Goal: Transaction & Acquisition: Purchase product/service

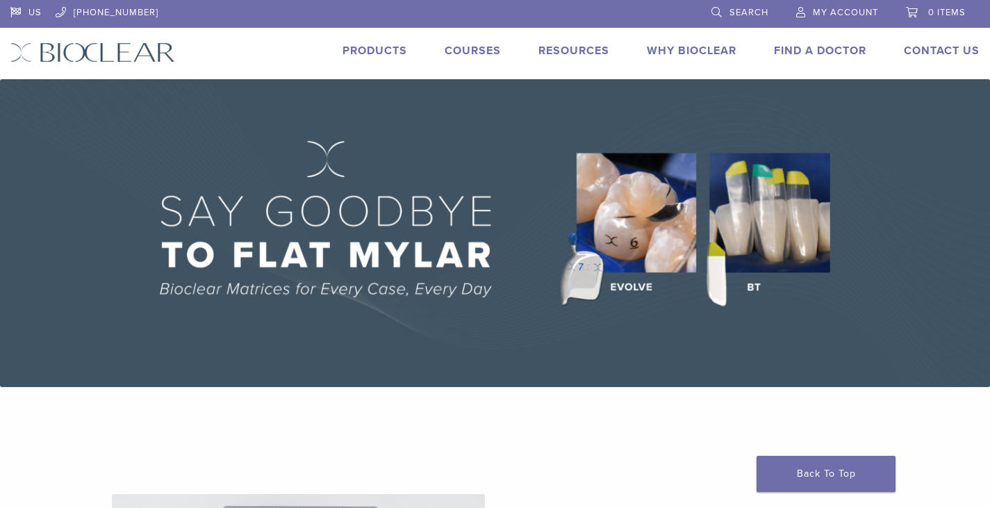
click at [835, 9] on span "My Account" at bounding box center [845, 12] width 65 height 11
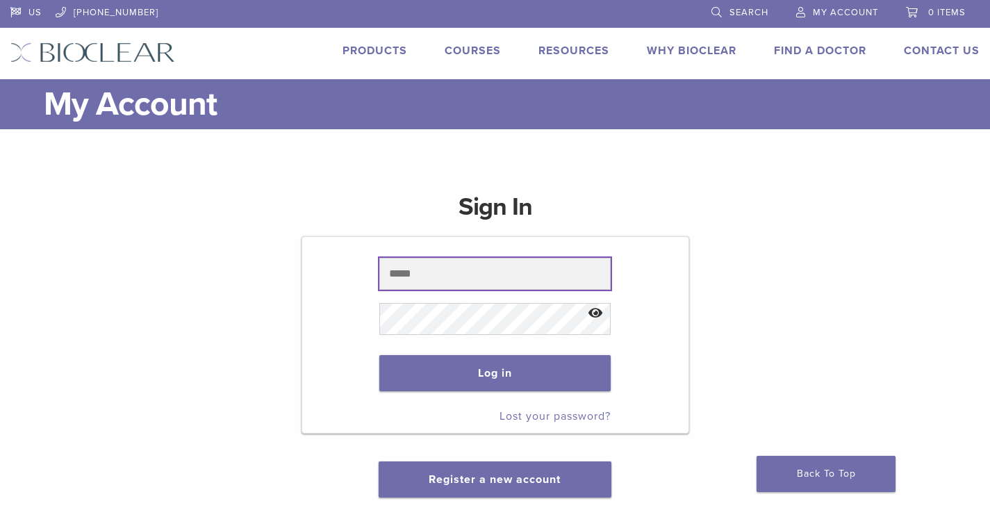
click at [501, 259] on input "text" at bounding box center [495, 274] width 232 height 32
type input "**********"
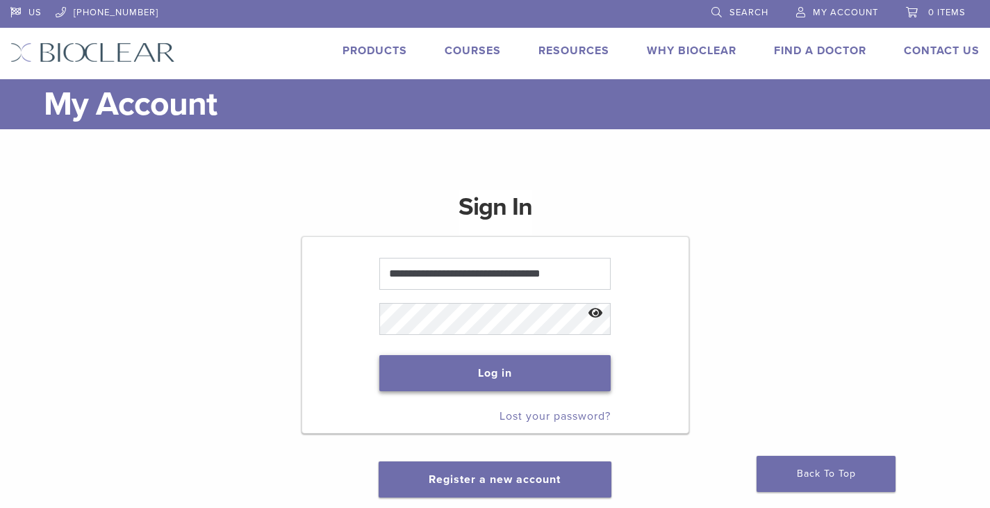
click at [476, 362] on button "Log in" at bounding box center [495, 373] width 232 height 36
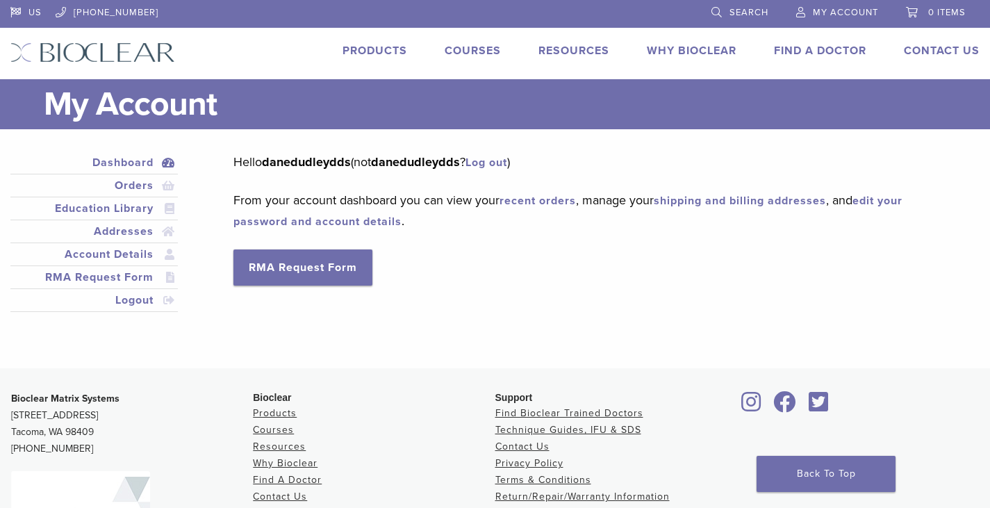
click at [857, 10] on span "My Account" at bounding box center [845, 12] width 65 height 11
click at [141, 184] on link "Orders" at bounding box center [94, 185] width 162 height 17
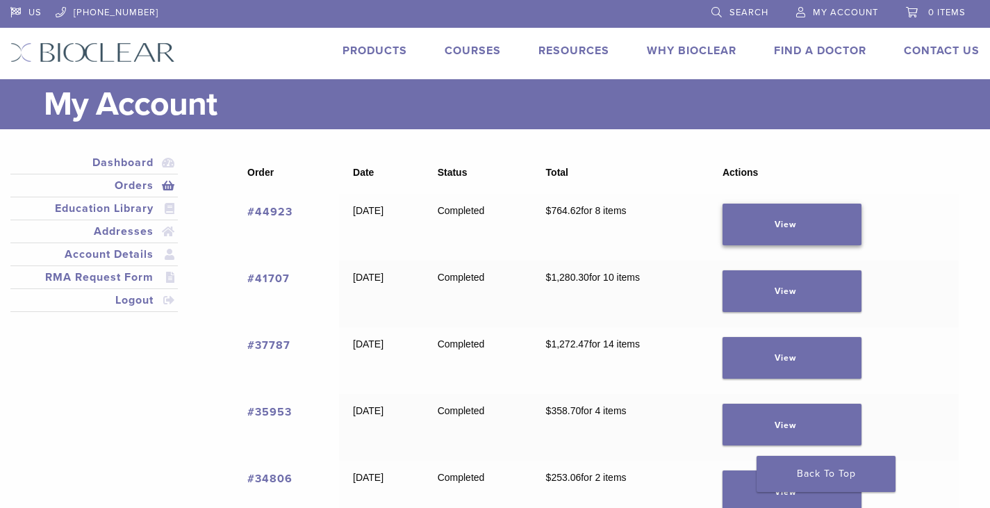
click at [805, 229] on link "View" at bounding box center [792, 225] width 139 height 42
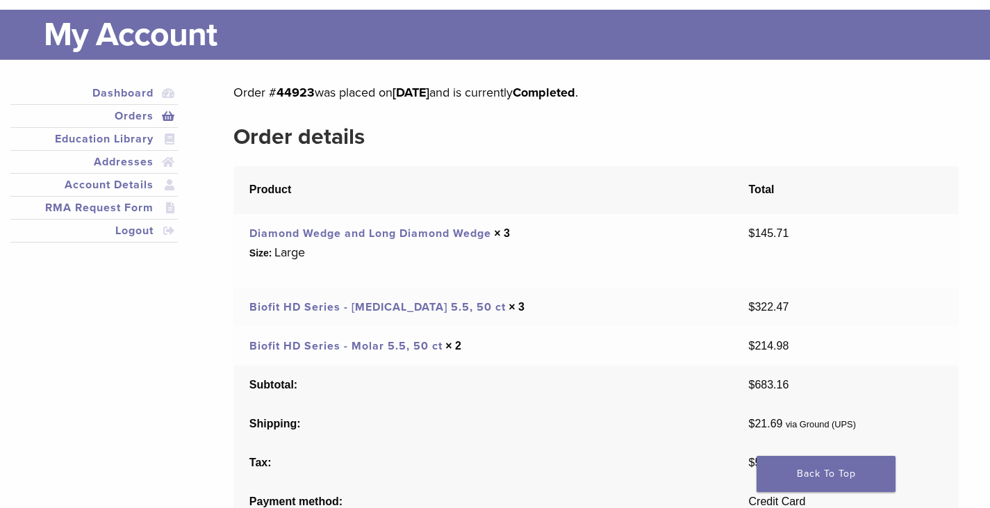
scroll to position [139, 0]
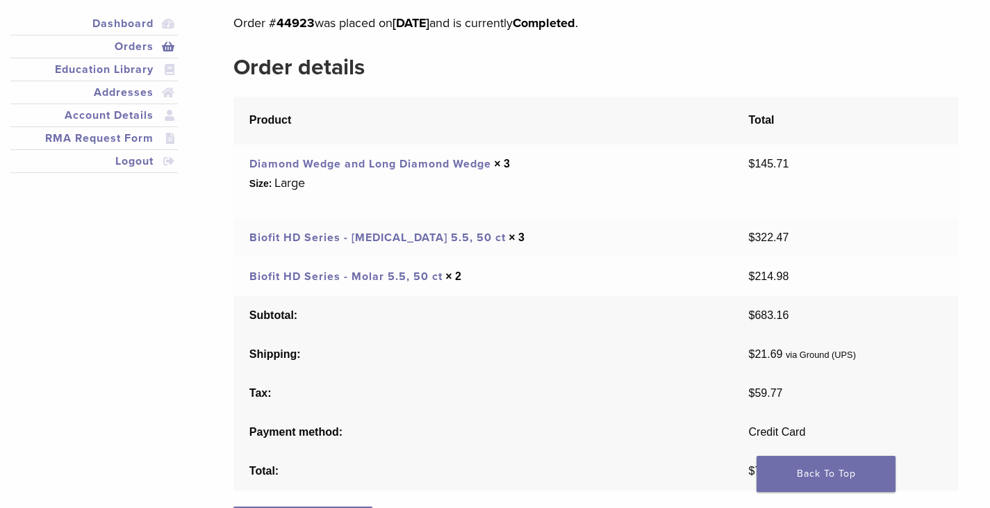
click at [299, 164] on link "Diamond Wedge and Long Diamond Wedge" at bounding box center [370, 164] width 242 height 14
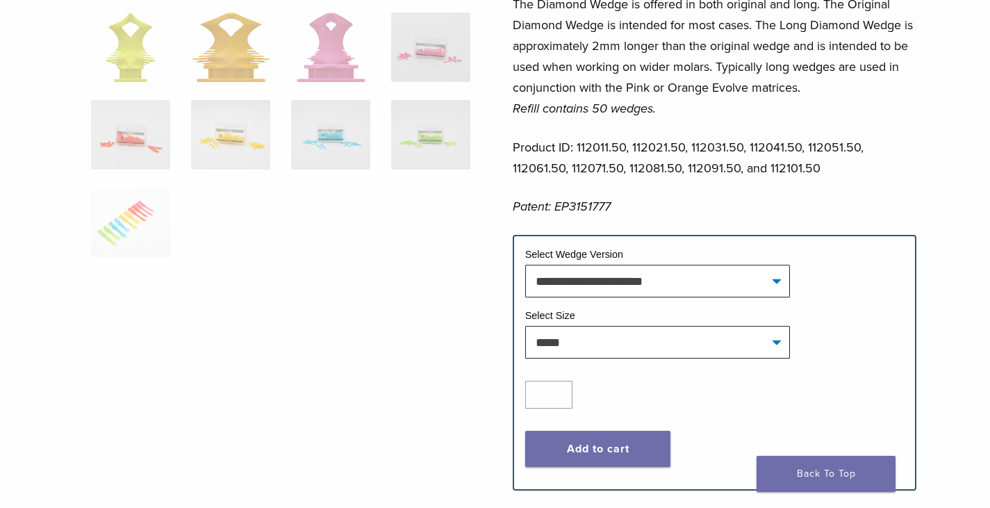
scroll to position [556, 0]
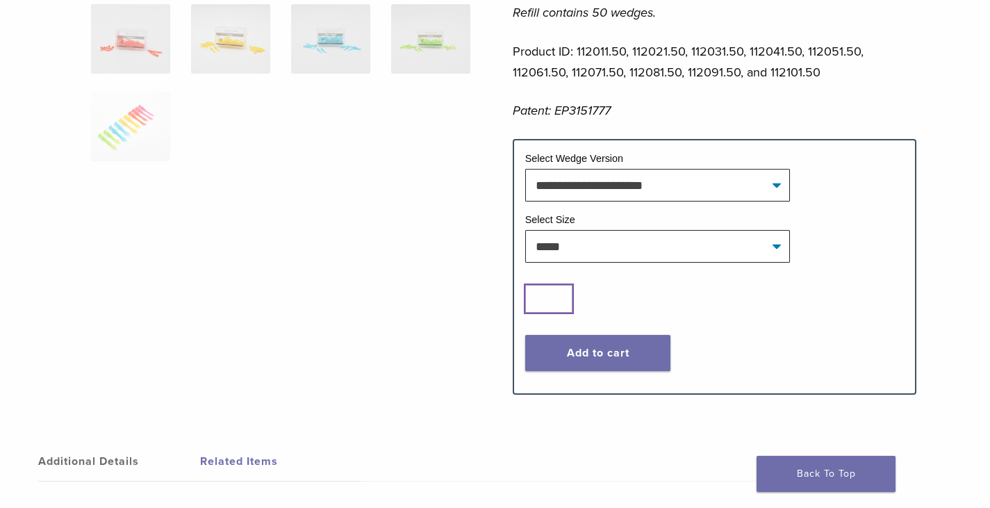
click at [548, 298] on input "*" at bounding box center [548, 299] width 47 height 28
click at [561, 292] on input "*" at bounding box center [548, 299] width 47 height 28
click at [558, 293] on input "*" at bounding box center [548, 299] width 47 height 28
click at [559, 296] on input "*" at bounding box center [548, 299] width 47 height 28
type input "*"
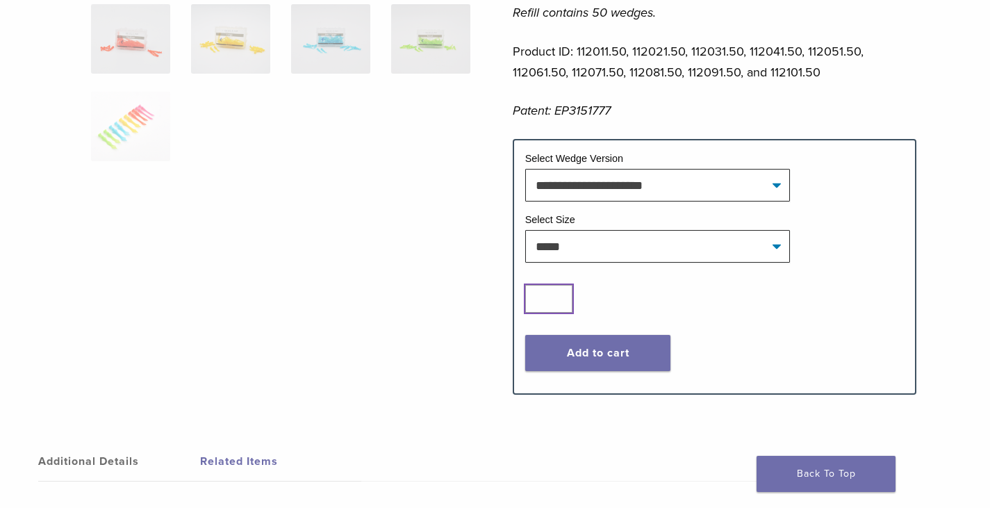
click at [559, 296] on input "*" at bounding box center [548, 299] width 47 height 28
click at [586, 348] on button "Add to cart" at bounding box center [598, 353] width 146 height 36
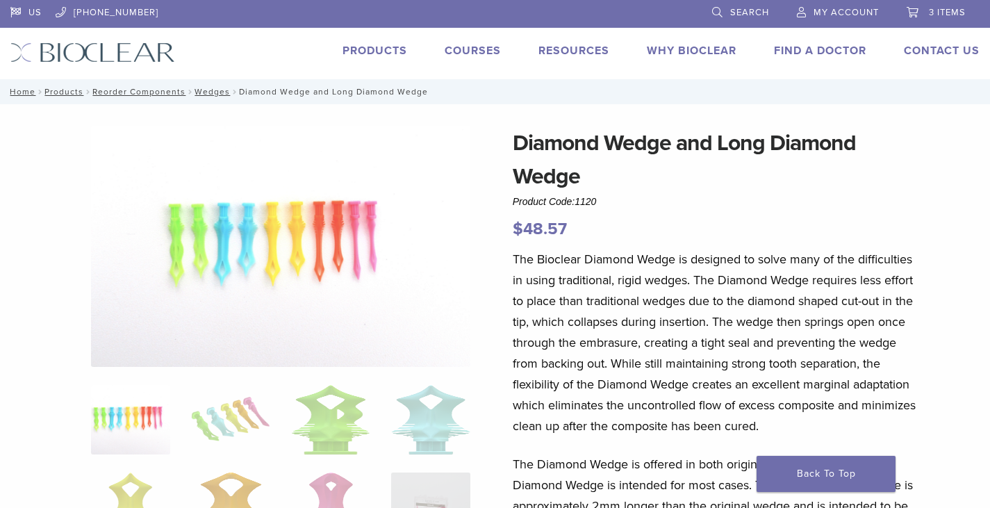
scroll to position [556, 0]
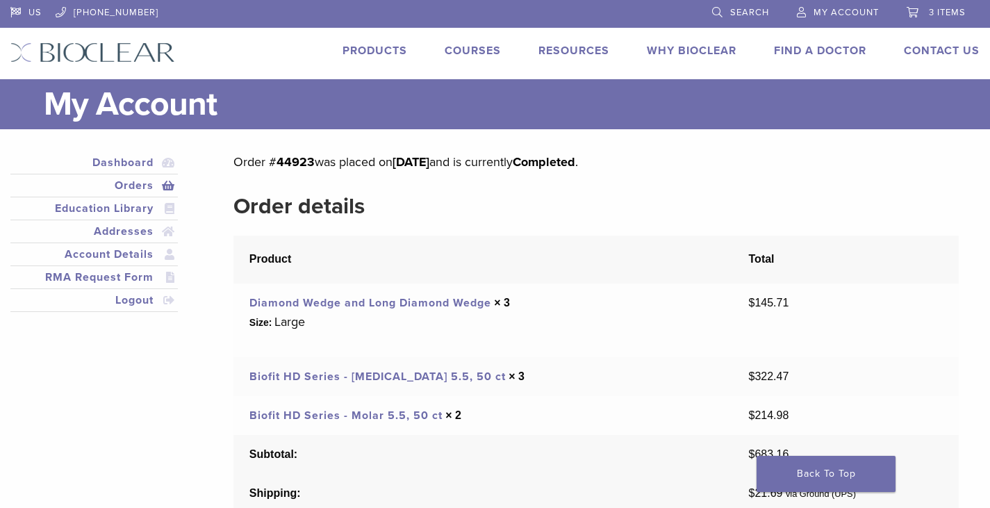
scroll to position [139, 0]
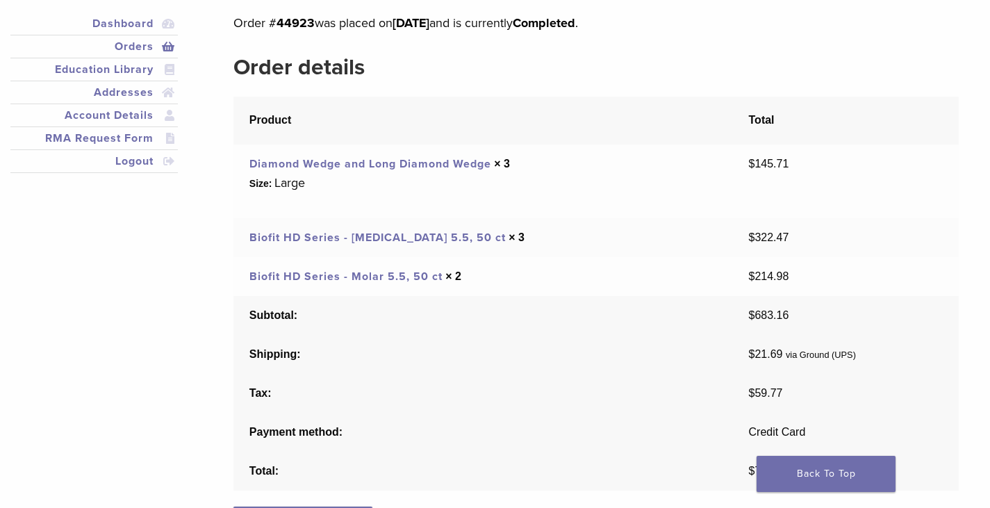
click at [347, 238] on link "Biofit HD Series - Premolar 5.5, 50 ct" at bounding box center [377, 238] width 256 height 14
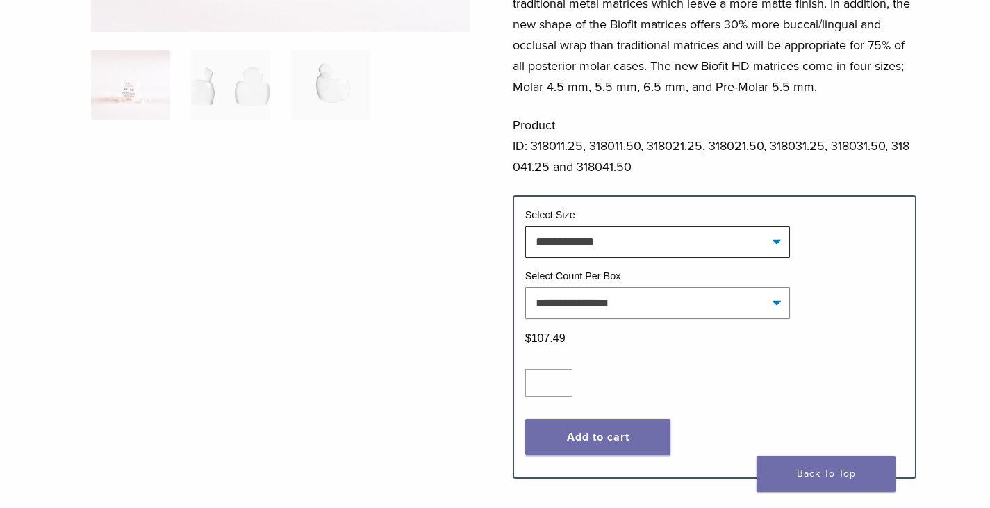
scroll to position [417, 0]
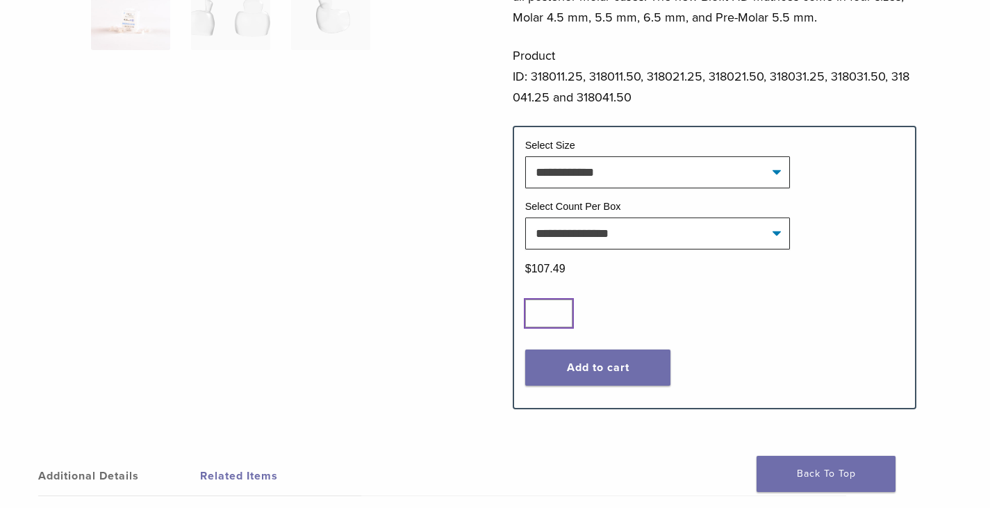
click at [559, 327] on input "*" at bounding box center [548, 313] width 47 height 28
type input "*"
click at [559, 327] on input "*" at bounding box center [548, 313] width 47 height 28
click at [591, 386] on button "Add to cart" at bounding box center [598, 368] width 146 height 36
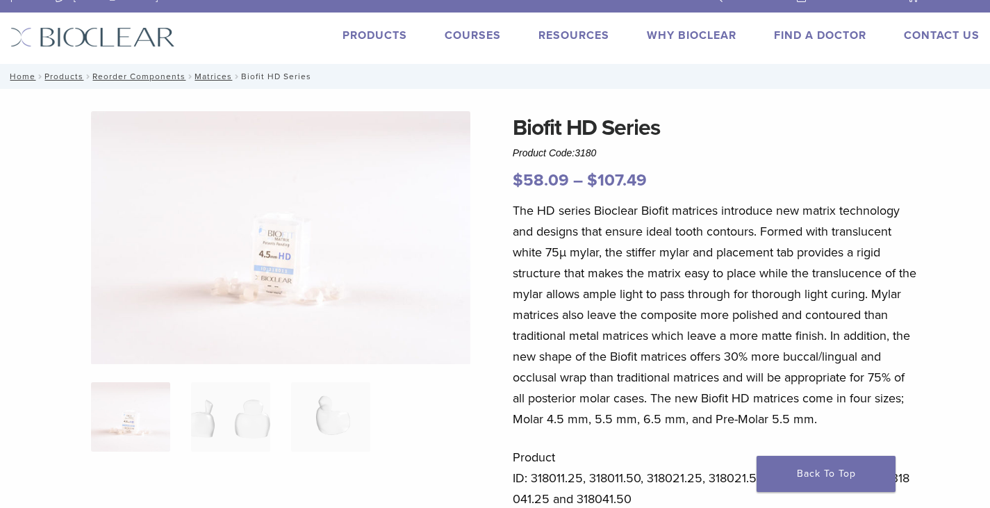
scroll to position [0, 0]
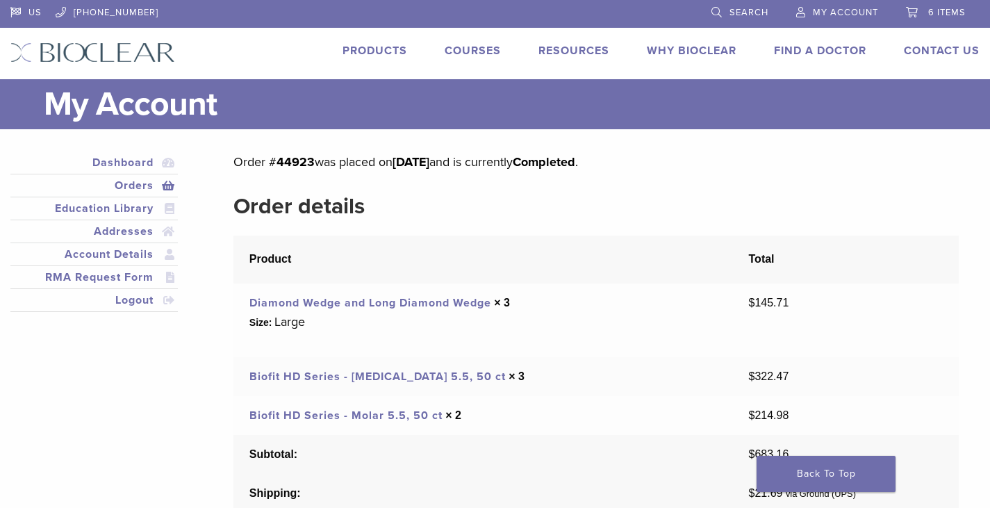
scroll to position [139, 0]
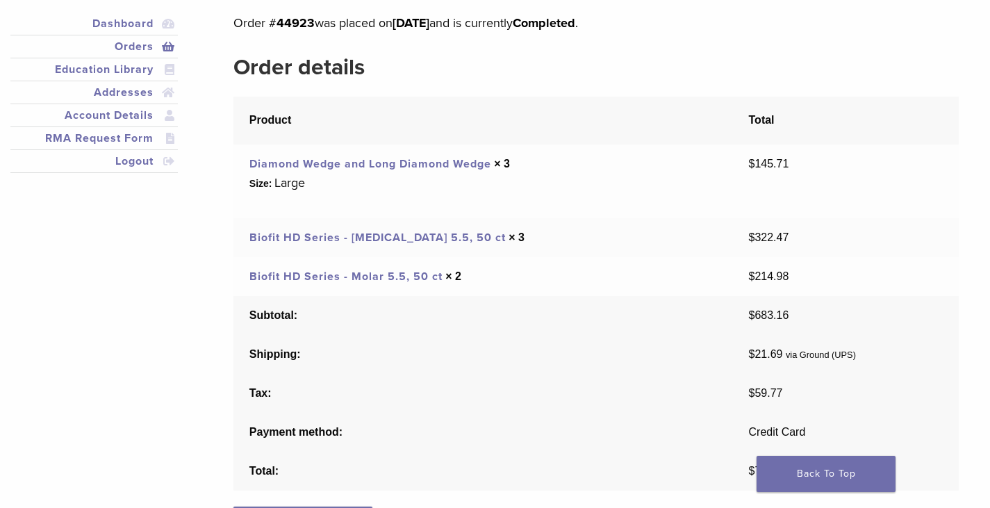
click at [363, 280] on link "Biofit HD Series - Molar 5.5, 50 ct" at bounding box center [345, 277] width 193 height 14
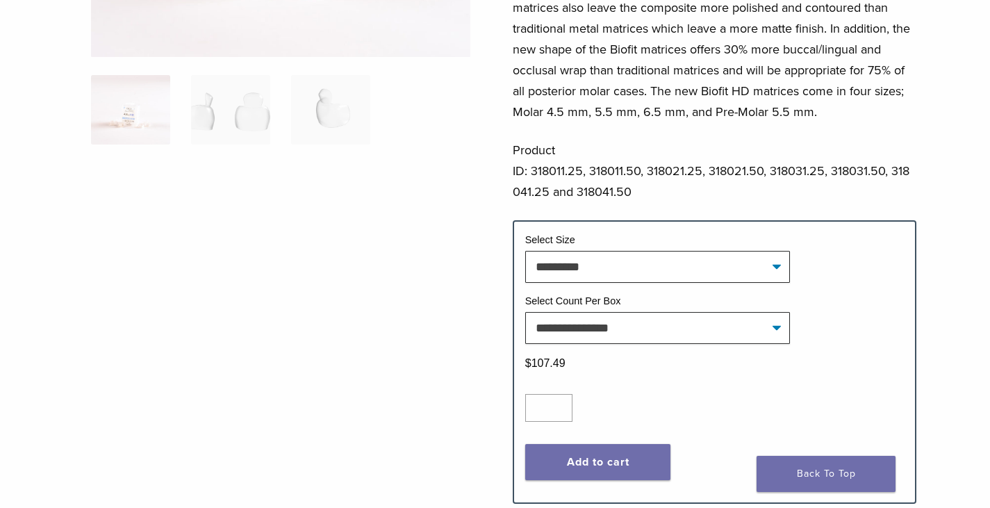
scroll to position [347, 0]
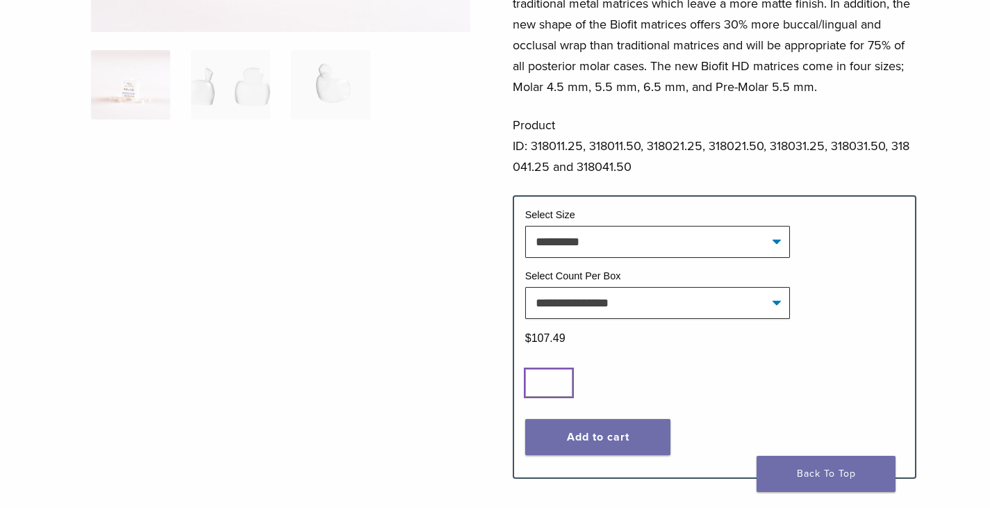
click at [559, 397] on input "*" at bounding box center [548, 383] width 47 height 28
type input "*"
click at [559, 397] on input "*" at bounding box center [548, 383] width 47 height 28
click at [607, 455] on button "Add to cart" at bounding box center [598, 437] width 146 height 36
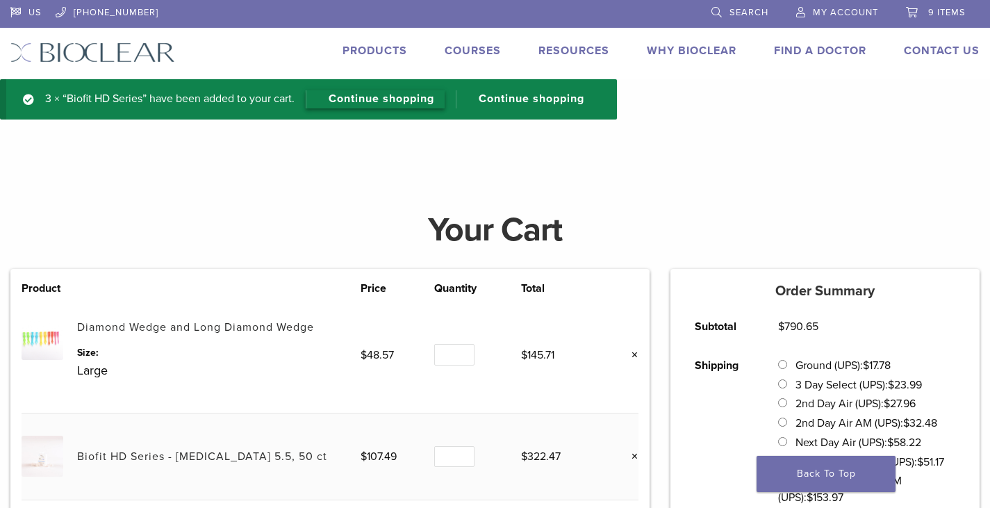
click at [390, 101] on link "Continue shopping" at bounding box center [375, 99] width 139 height 18
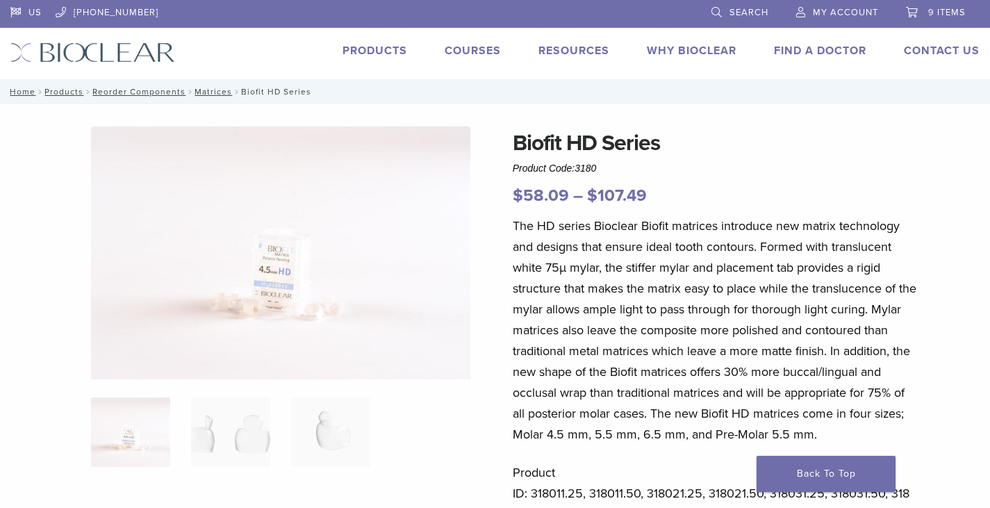
click at [377, 49] on link "Products" at bounding box center [375, 51] width 65 height 14
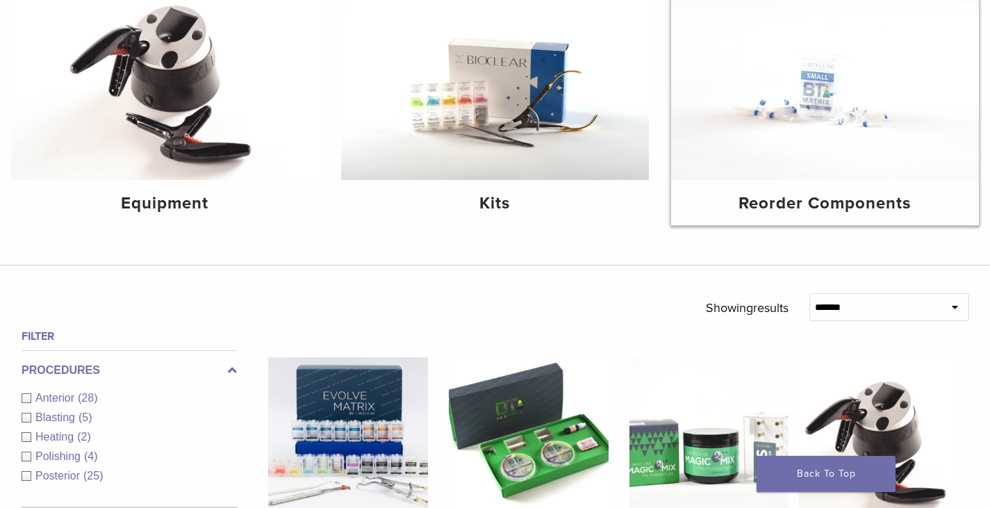
click at [880, 73] on img at bounding box center [825, 77] width 308 height 206
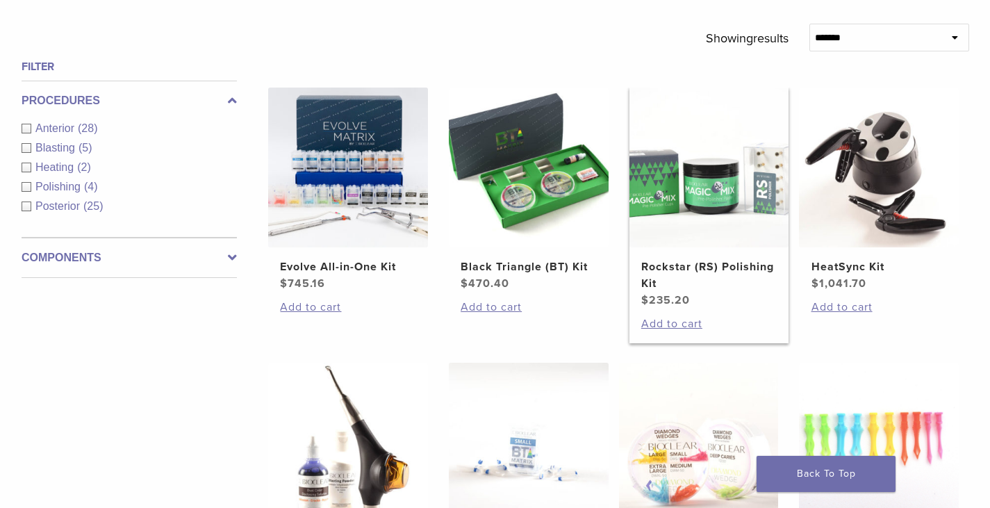
scroll to position [486, 0]
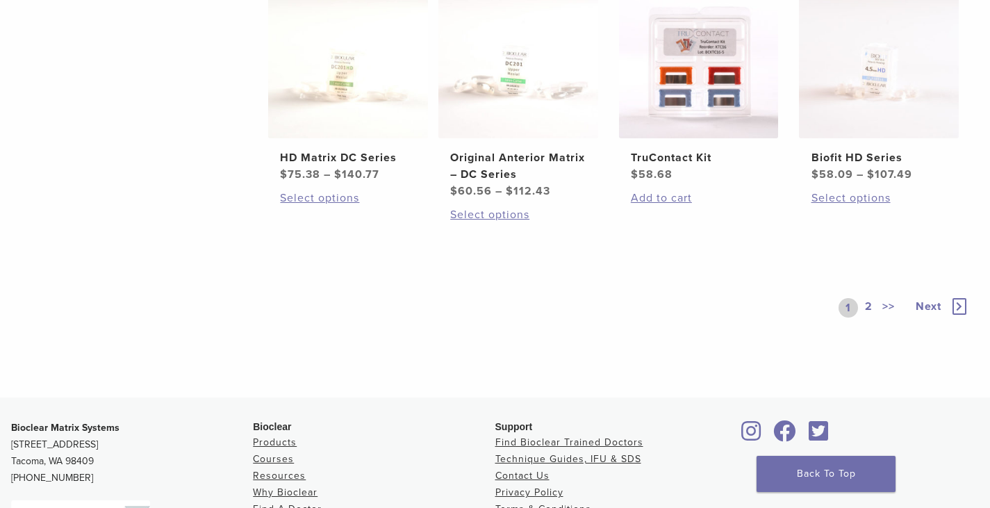
scroll to position [903, 0]
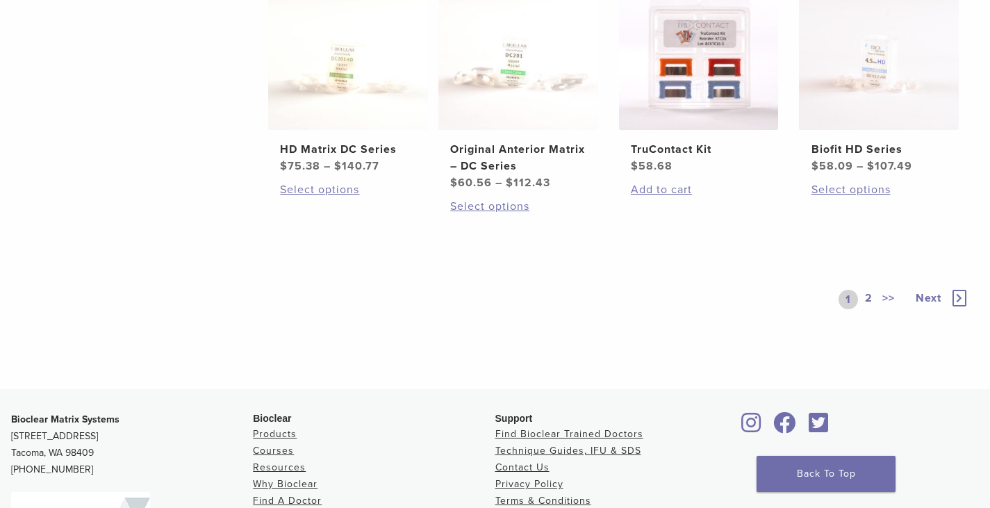
click at [871, 293] on link "2" at bounding box center [868, 299] width 13 height 19
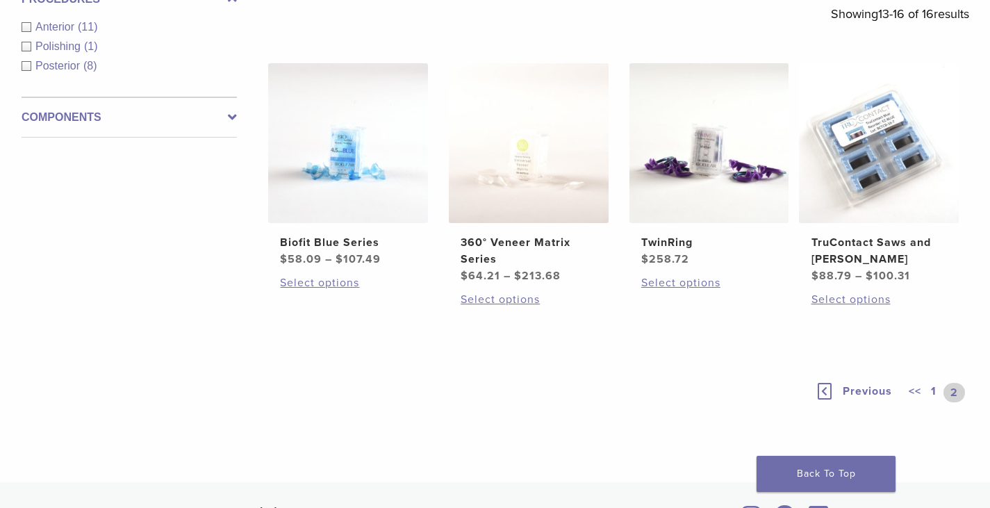
scroll to position [219, 0]
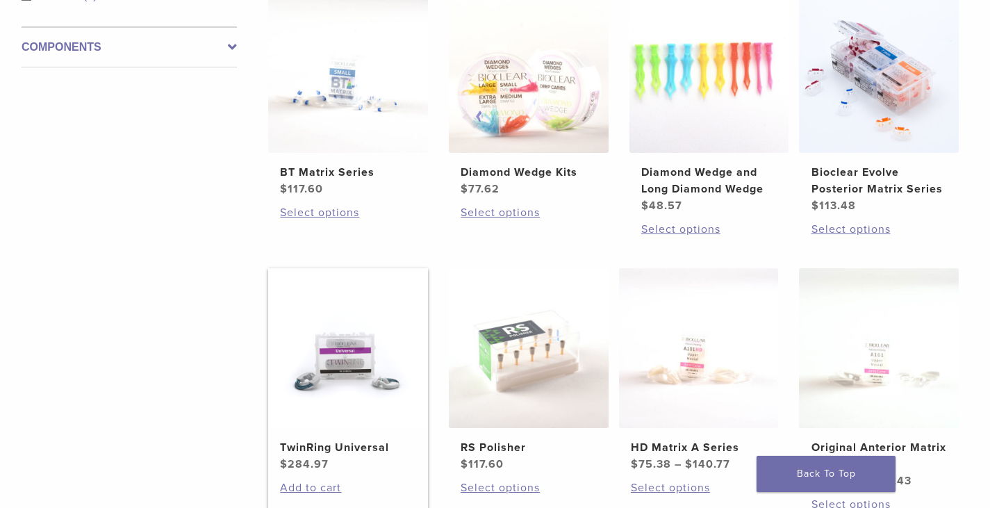
scroll to position [347, 0]
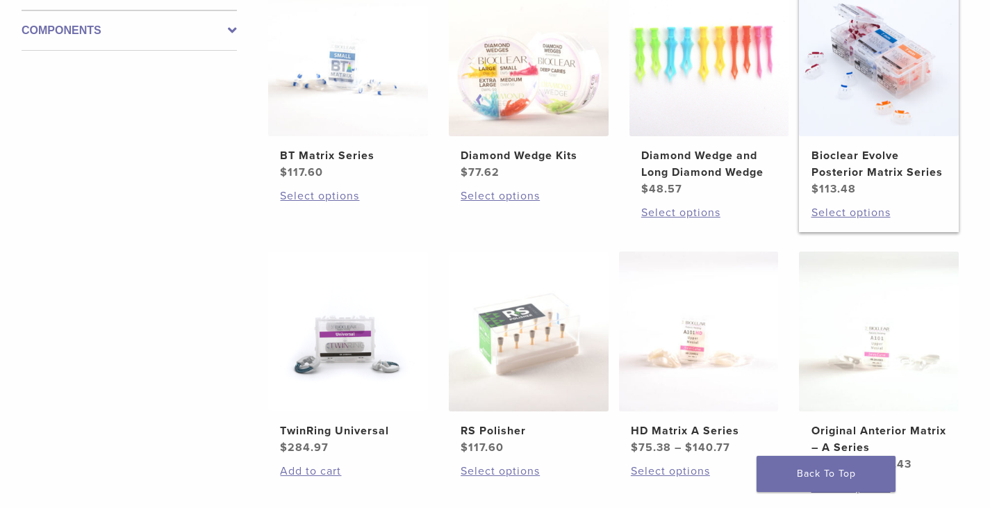
click at [873, 73] on img at bounding box center [879, 56] width 160 height 160
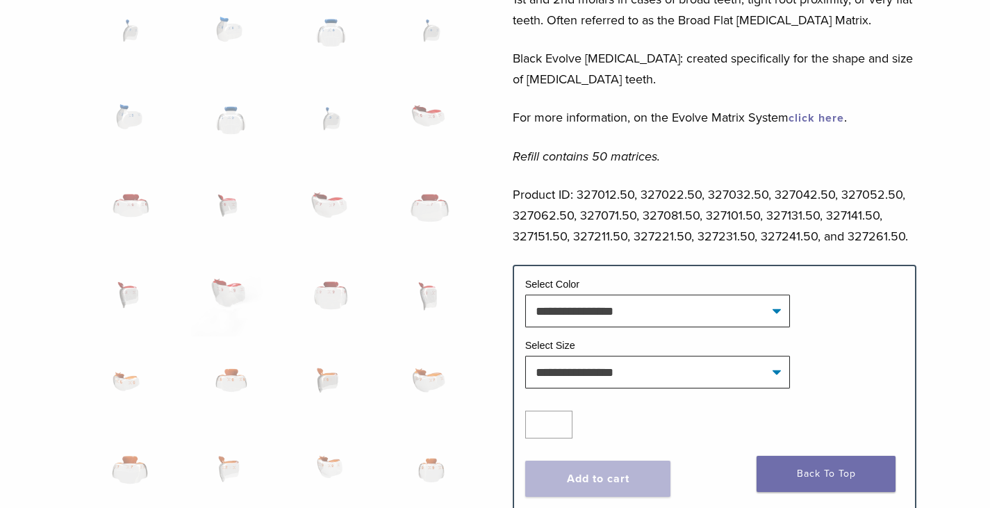
scroll to position [764, 0]
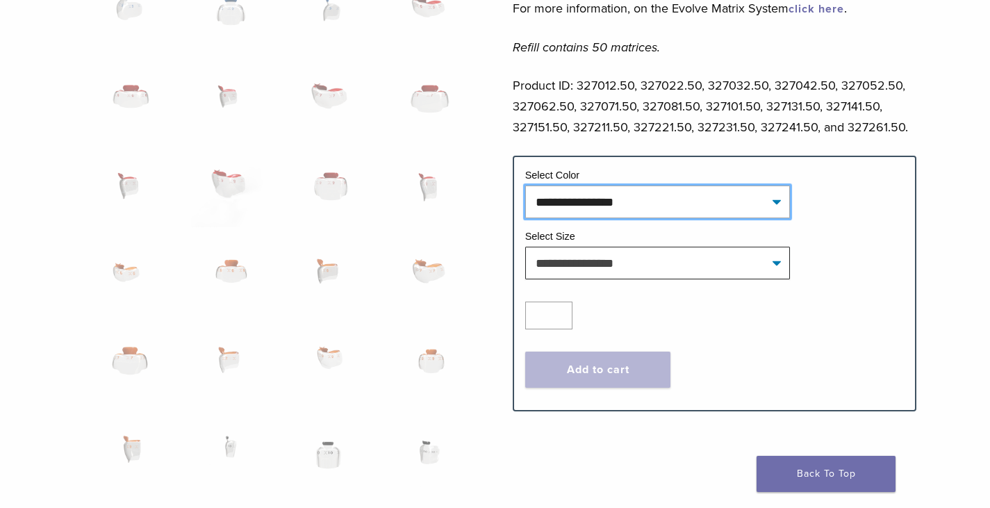
click at [604, 204] on select "**********" at bounding box center [657, 202] width 265 height 32
click at [525, 186] on select "**********" at bounding box center [657, 202] width 265 height 32
select select "****"
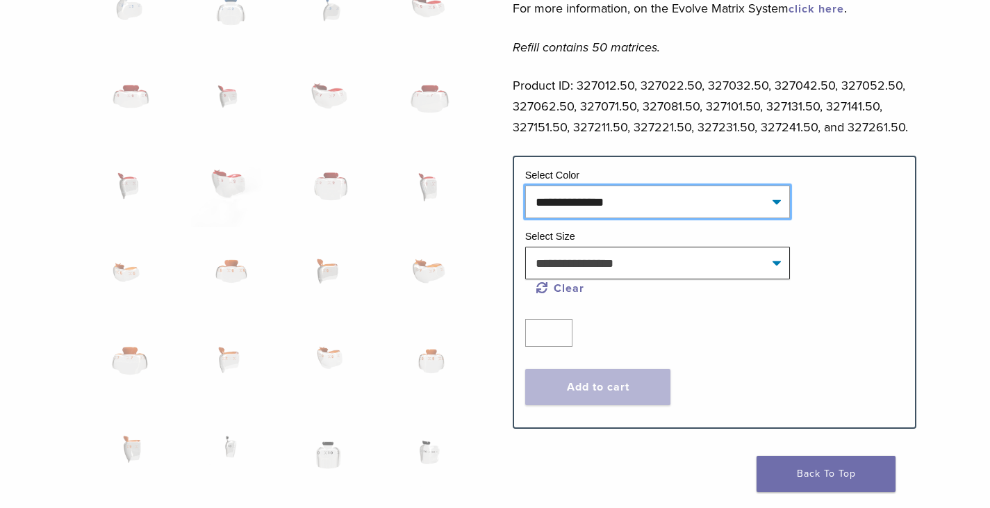
click at [617, 214] on select "**********" at bounding box center [657, 202] width 265 height 32
click at [617, 209] on select "**********" at bounding box center [657, 202] width 265 height 32
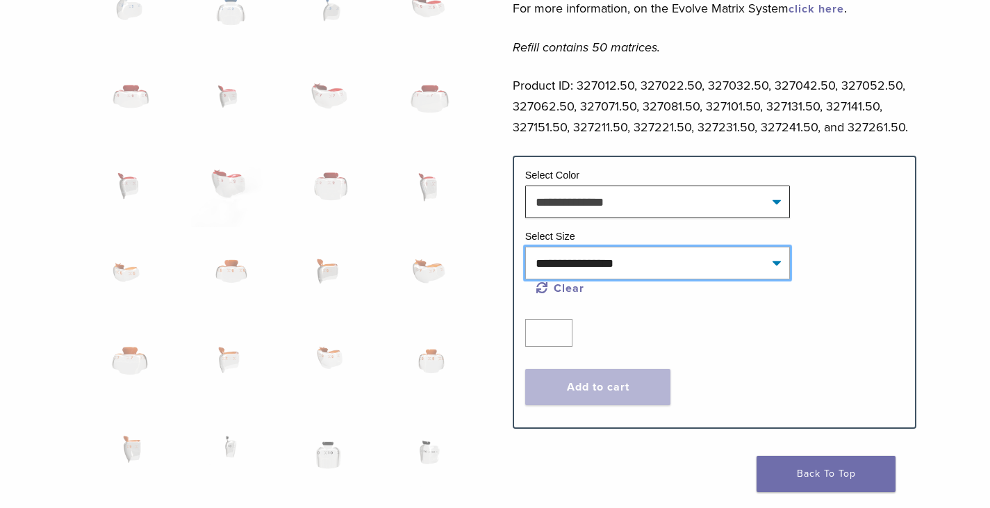
click at [626, 255] on select "**********" at bounding box center [657, 263] width 265 height 32
select select "***"
click at [525, 247] on select "**********" at bounding box center [657, 263] width 265 height 32
select select "****"
select select "***"
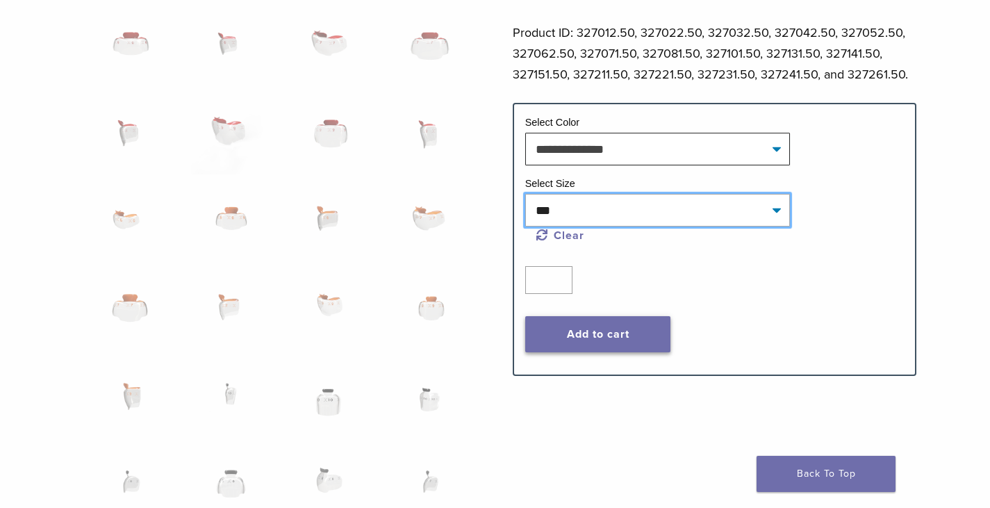
scroll to position [834, 0]
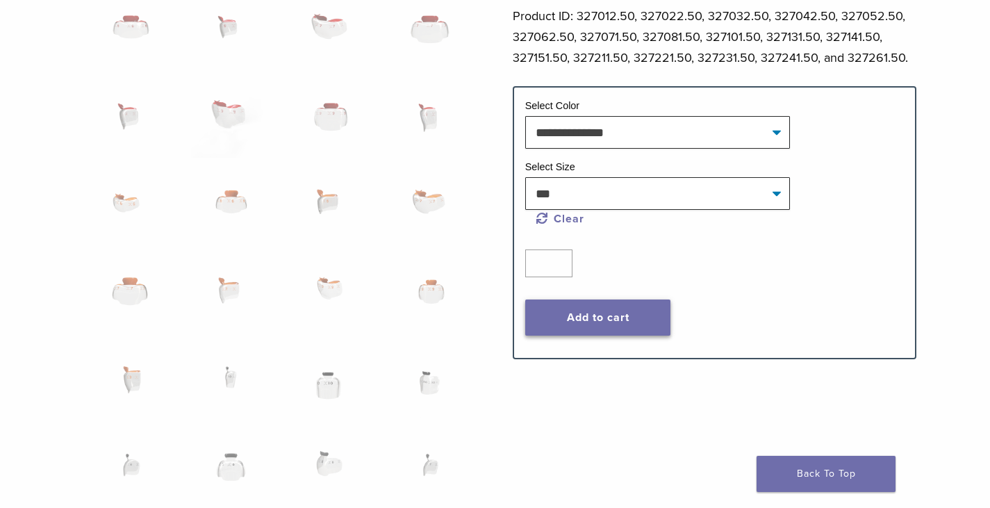
click at [569, 314] on button "Add to cart" at bounding box center [598, 317] width 146 height 36
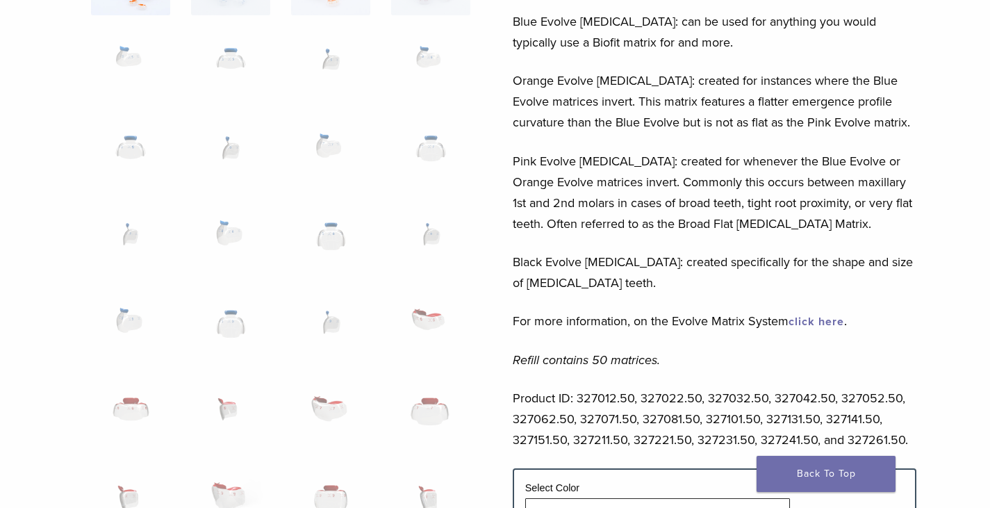
scroll to position [0, 0]
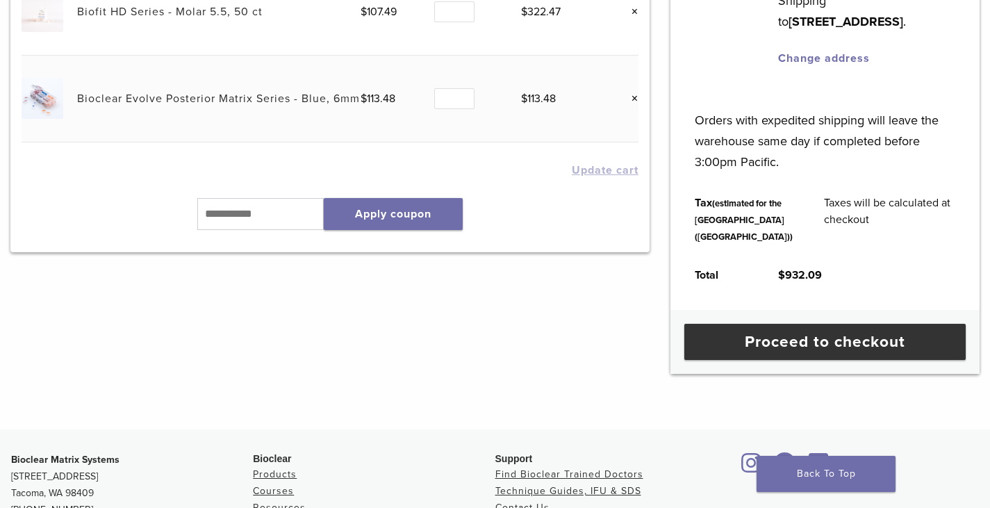
scroll to position [556, 0]
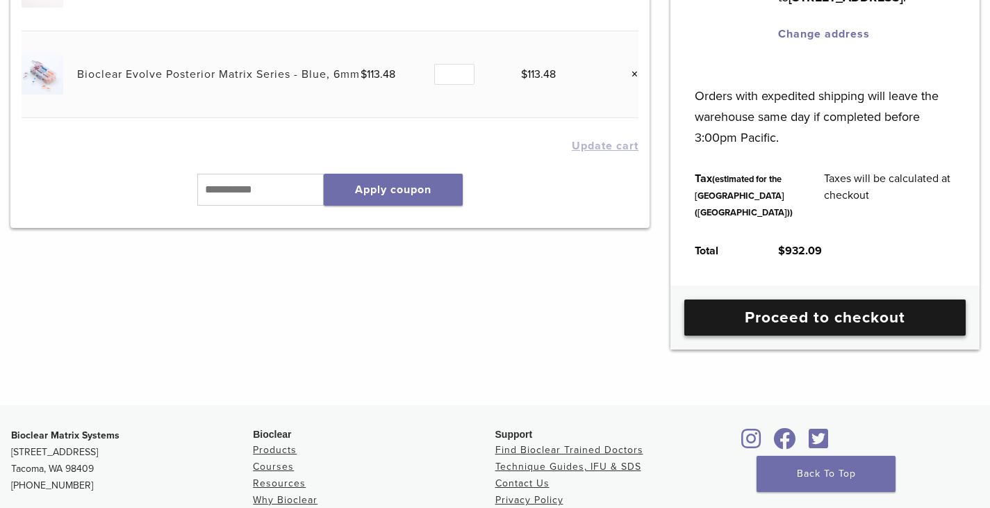
click at [785, 336] on link "Proceed to checkout" at bounding box center [824, 317] width 281 height 36
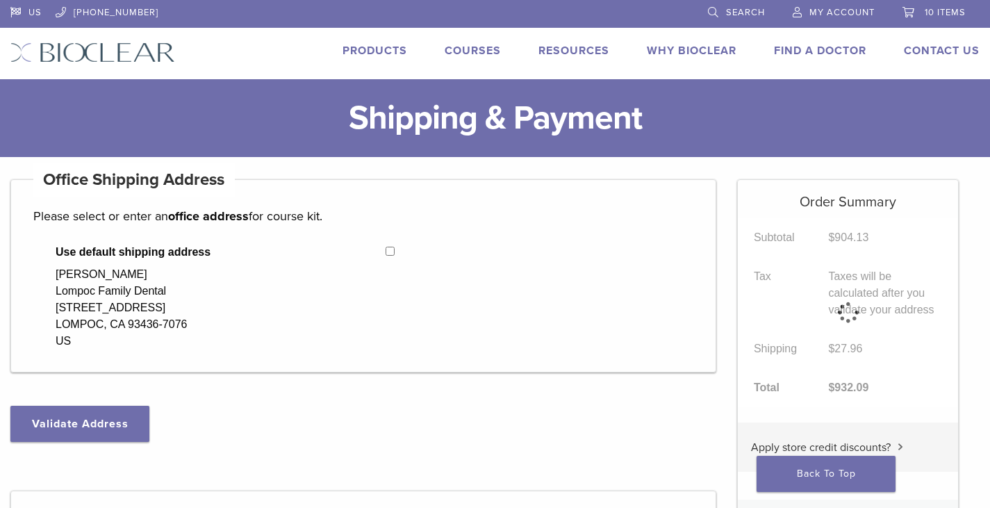
select select "**"
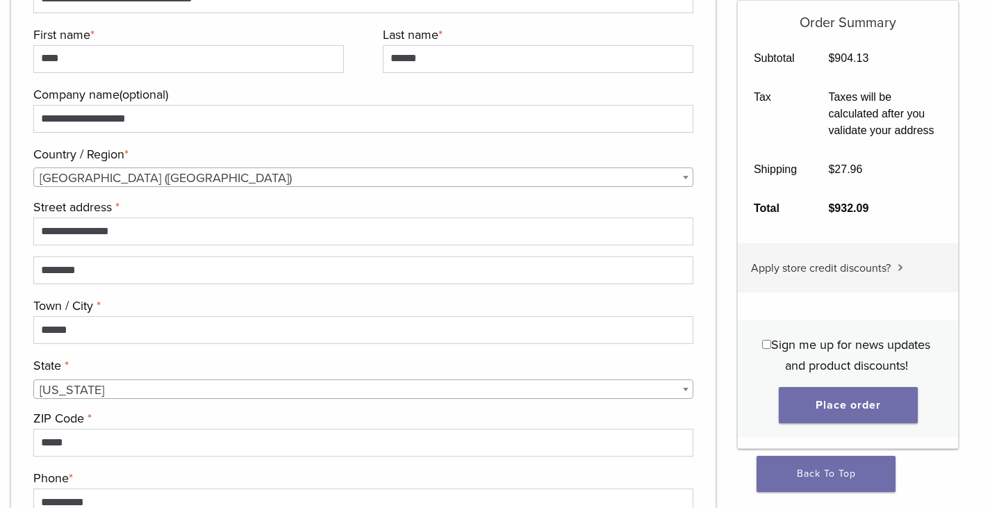
scroll to position [1181, 0]
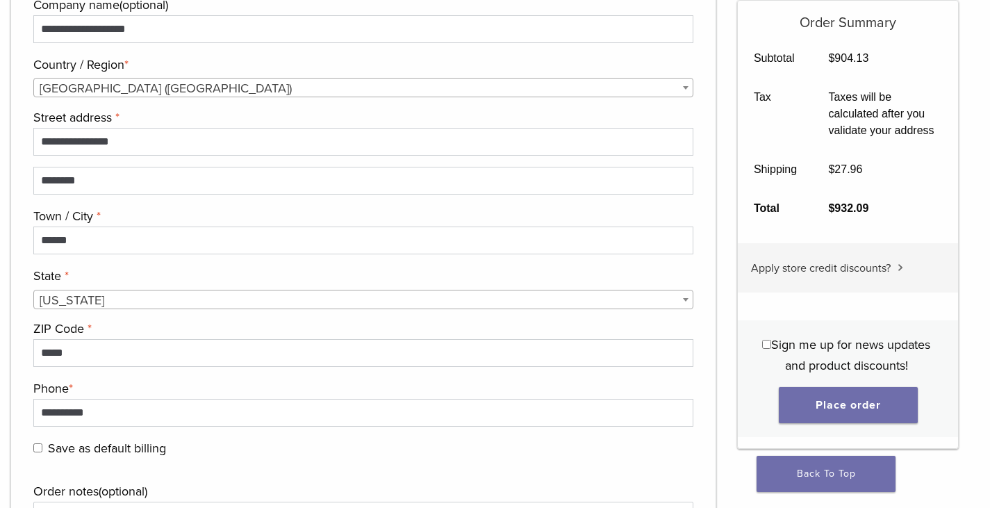
click at [765, 339] on label "Sign me up for news updates and product discounts!" at bounding box center [846, 355] width 189 height 42
click at [844, 409] on button "Place order" at bounding box center [848, 405] width 139 height 36
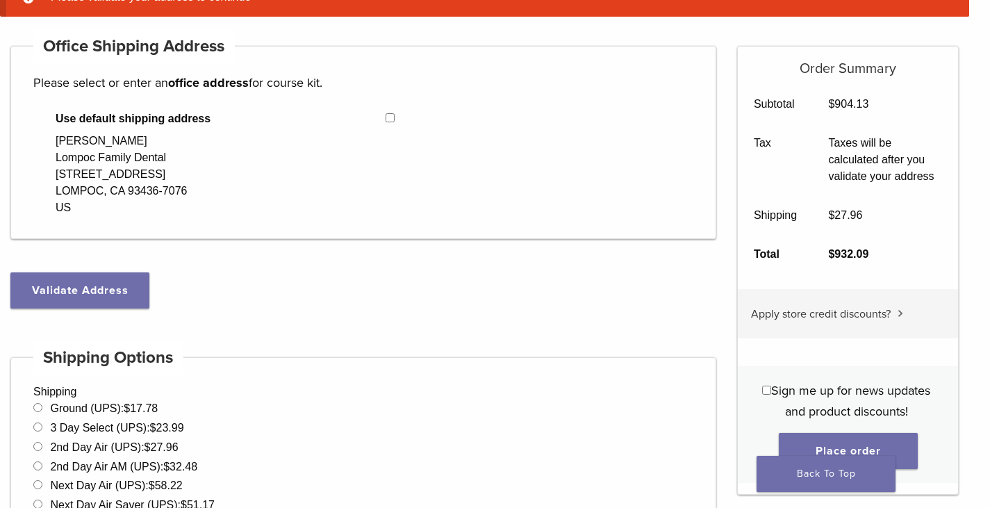
scroll to position [179, 0]
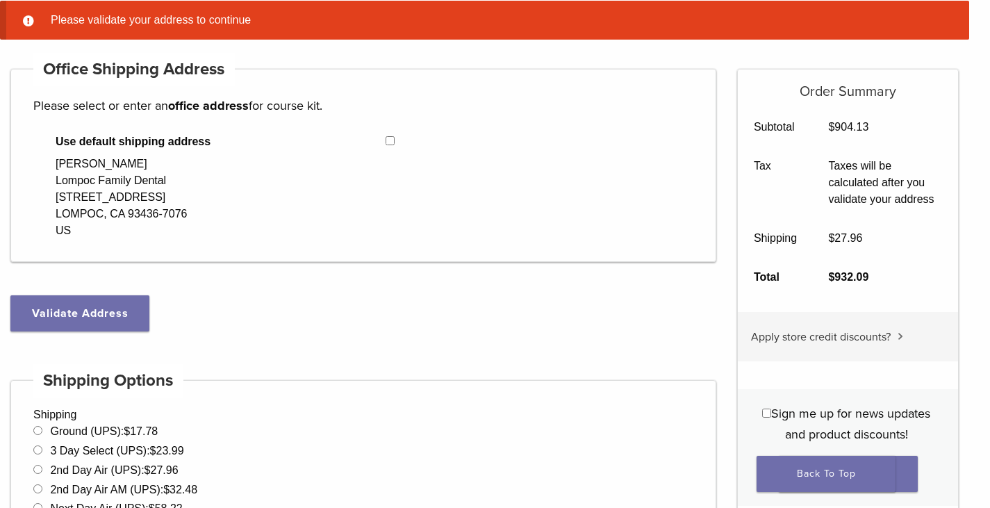
click at [265, 162] on div "Use default shipping address [PERSON_NAME] Lompoc Family Dental [STREET_ADDRESS]" at bounding box center [198, 186] width 330 height 106
click at [99, 158] on div "[PERSON_NAME] Lompoc Family Dental [STREET_ADDRESS]" at bounding box center [121, 197] width 131 height 83
click at [99, 195] on div "[PERSON_NAME] Lompoc Family Dental [STREET_ADDRESS]" at bounding box center [121, 197] width 131 height 83
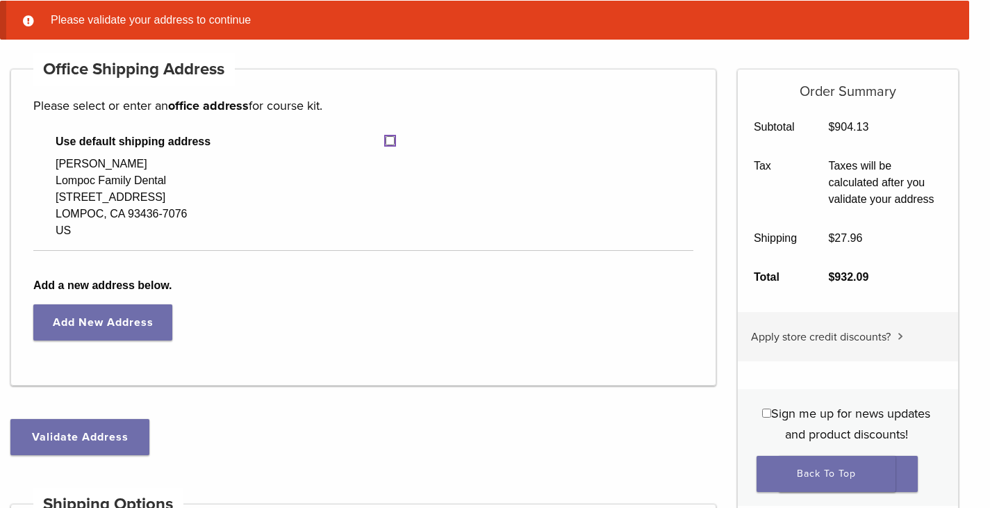
select select "**"
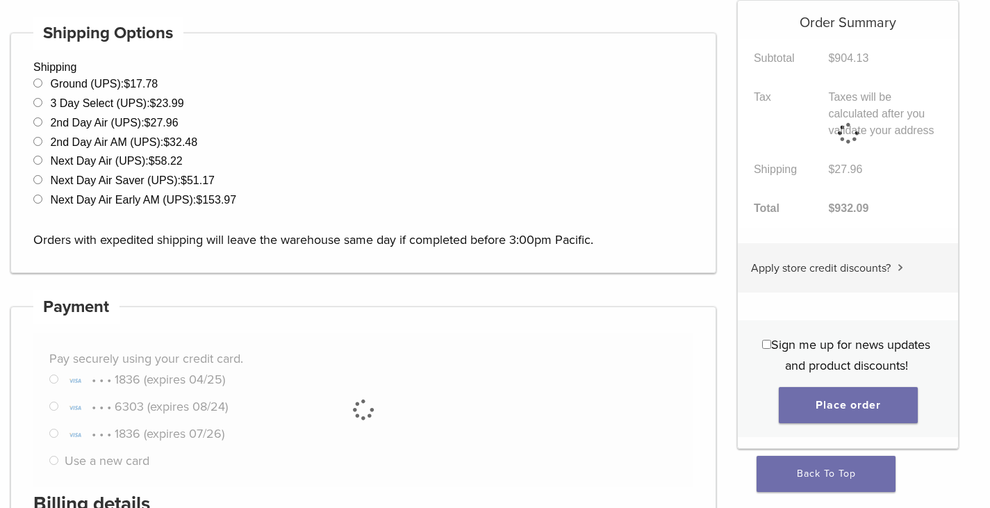
scroll to position [336, 0]
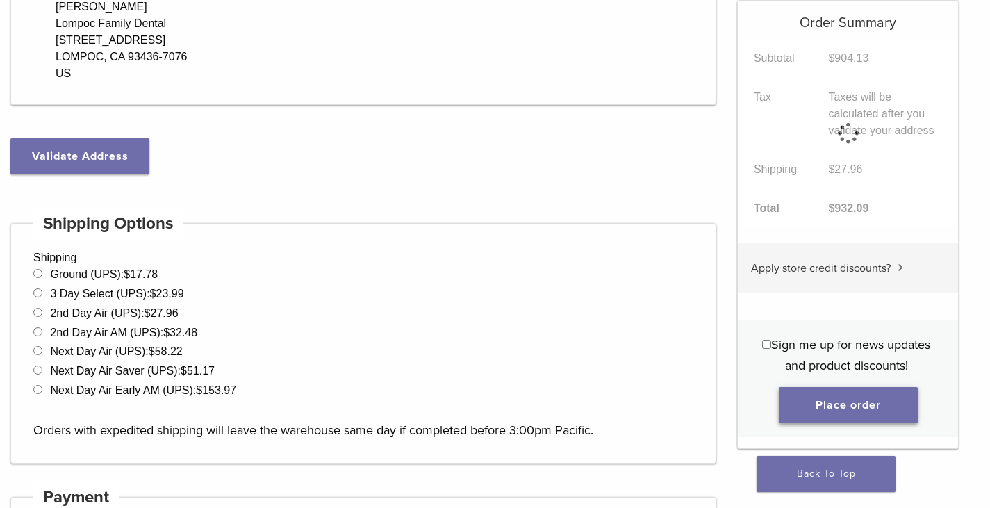
select select "**"
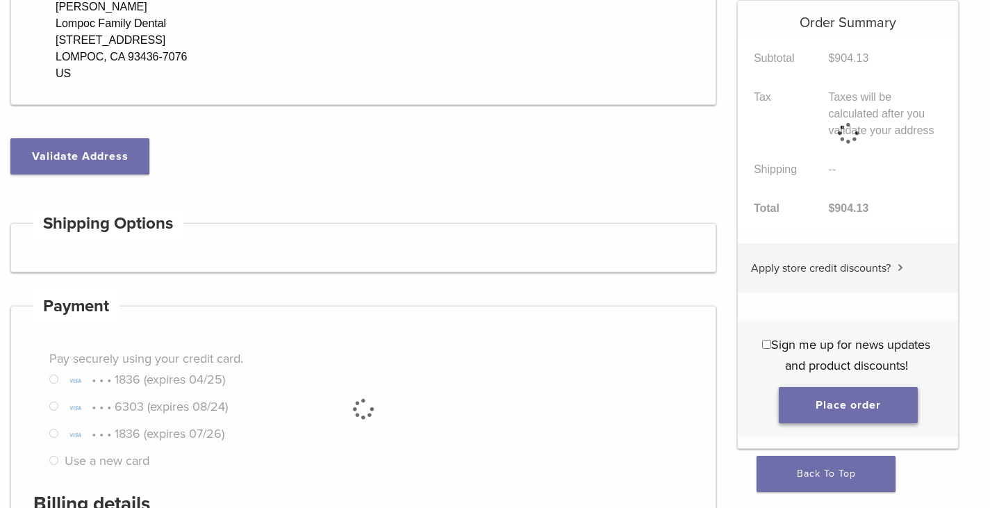
click at [847, 407] on button "Place order" at bounding box center [848, 405] width 139 height 36
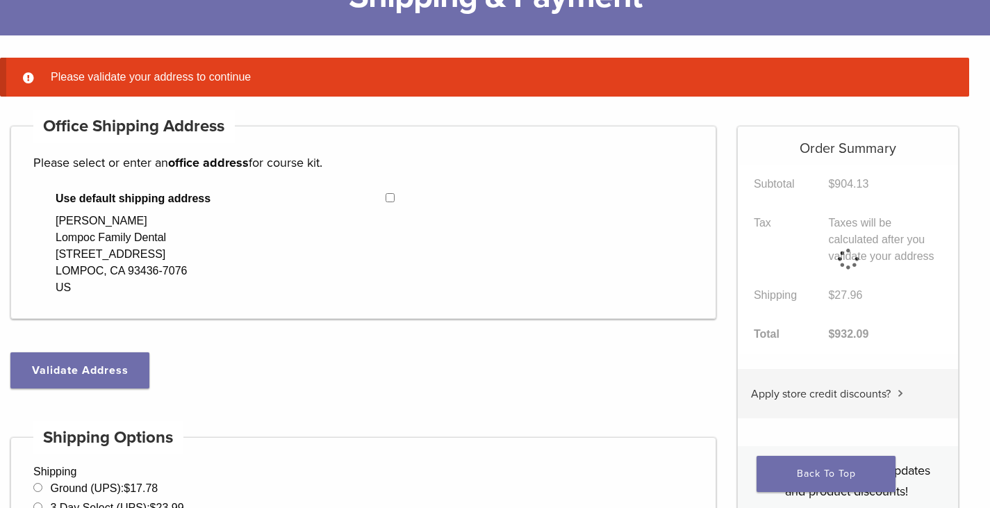
scroll to position [109, 0]
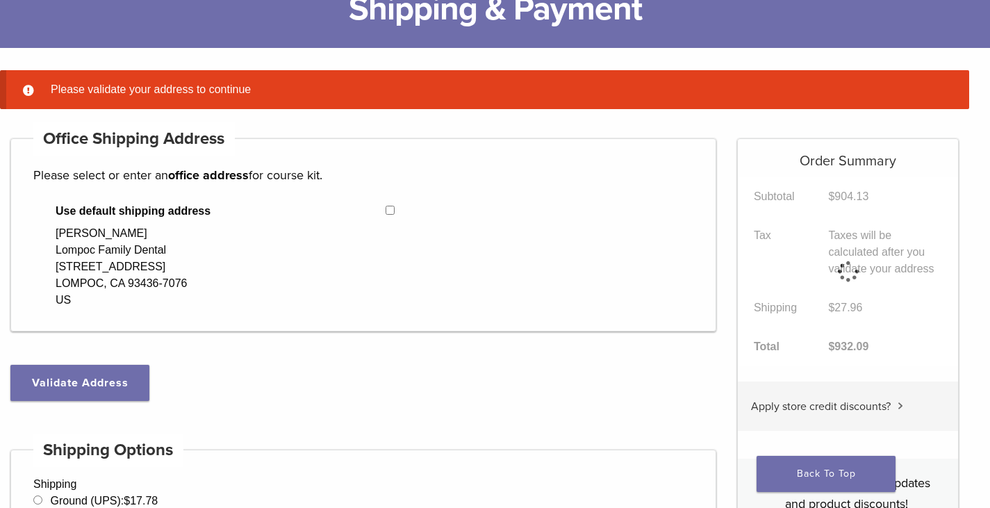
click at [70, 171] on p "Please select or enter an office address for course kit." at bounding box center [363, 175] width 660 height 21
click at [80, 218] on span "Use default shipping address" at bounding box center [221, 211] width 330 height 17
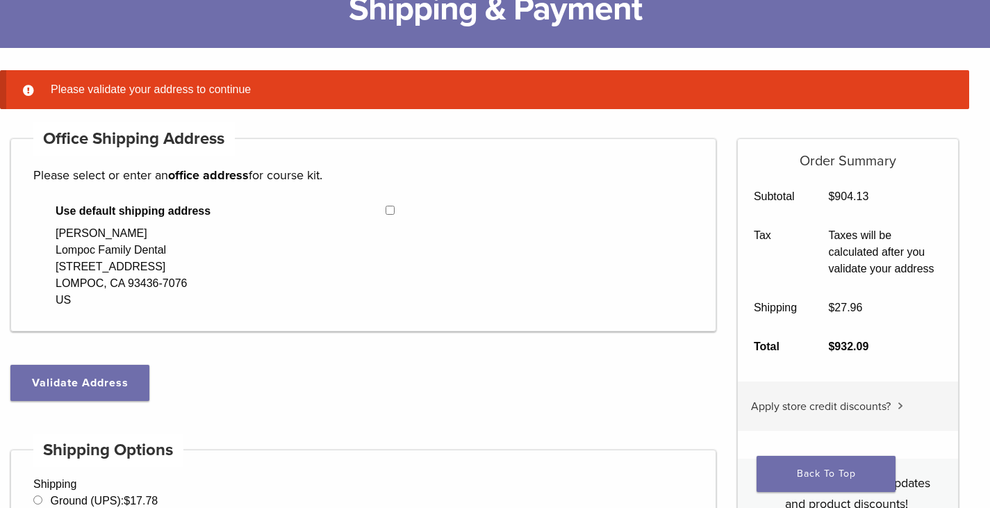
click at [83, 272] on div "[PERSON_NAME] Lompoc Family Dental [STREET_ADDRESS]" at bounding box center [121, 266] width 131 height 83
click at [135, 279] on div "[PERSON_NAME] Lompoc Family Dental [STREET_ADDRESS]" at bounding box center [121, 266] width 131 height 83
click at [142, 296] on div "[PERSON_NAME] Lompoc Family Dental [STREET_ADDRESS]" at bounding box center [121, 266] width 131 height 83
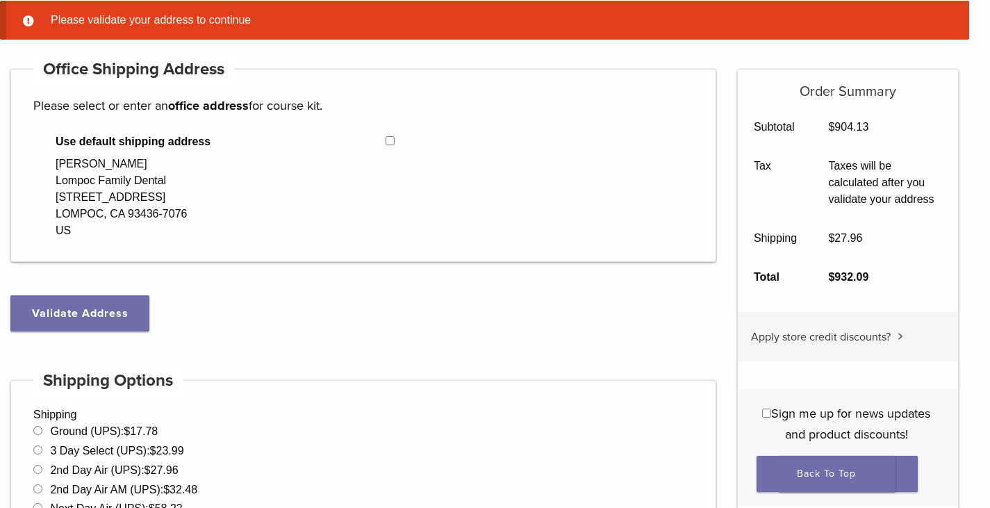
scroll to position [248, 0]
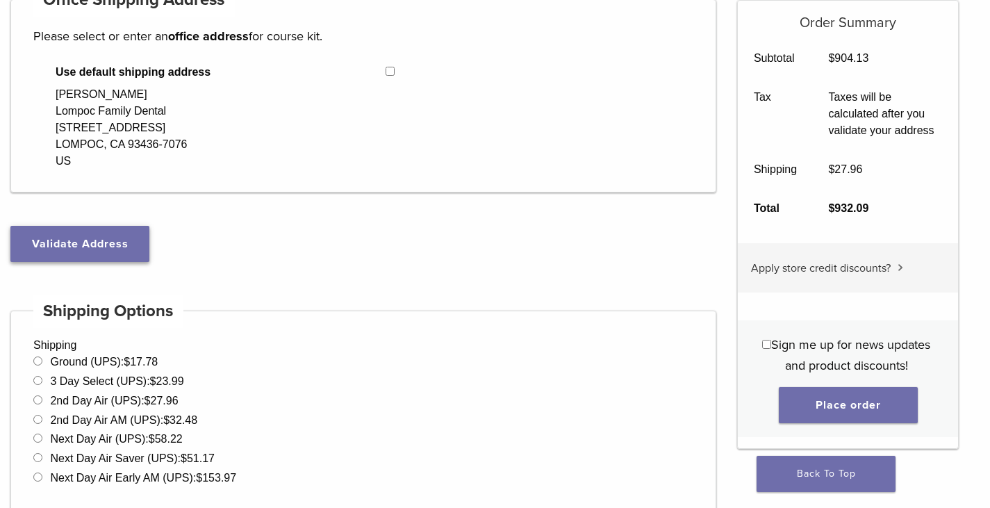
click at [126, 251] on button "Validate Address" at bounding box center [79, 244] width 139 height 36
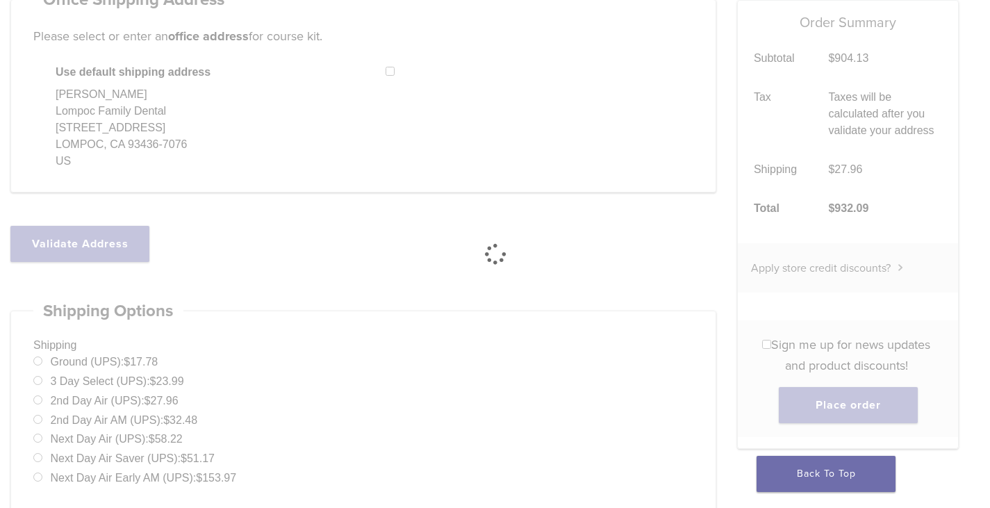
scroll to position [180, 0]
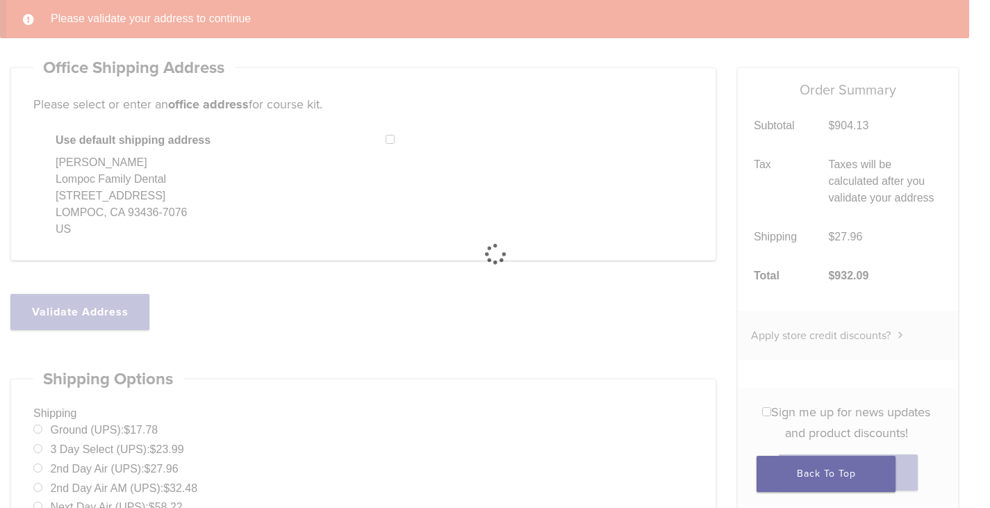
select select "**"
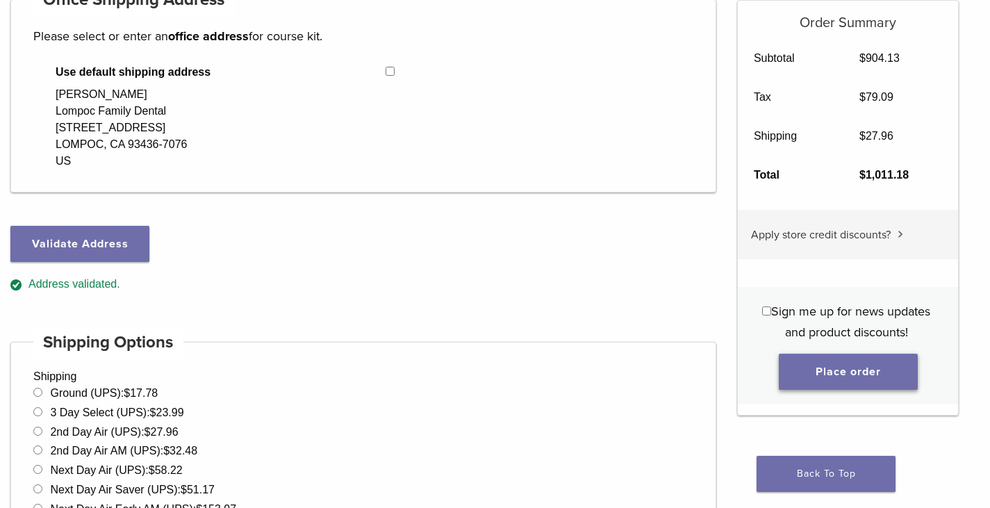
click at [812, 363] on button "Place order" at bounding box center [848, 372] width 139 height 36
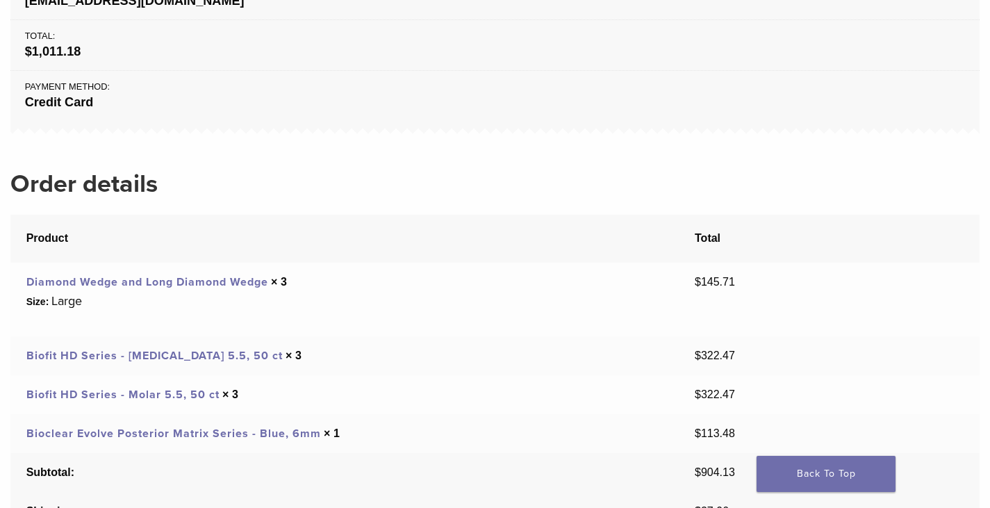
scroll to position [556, 0]
